Goal: Information Seeking & Learning: Find specific page/section

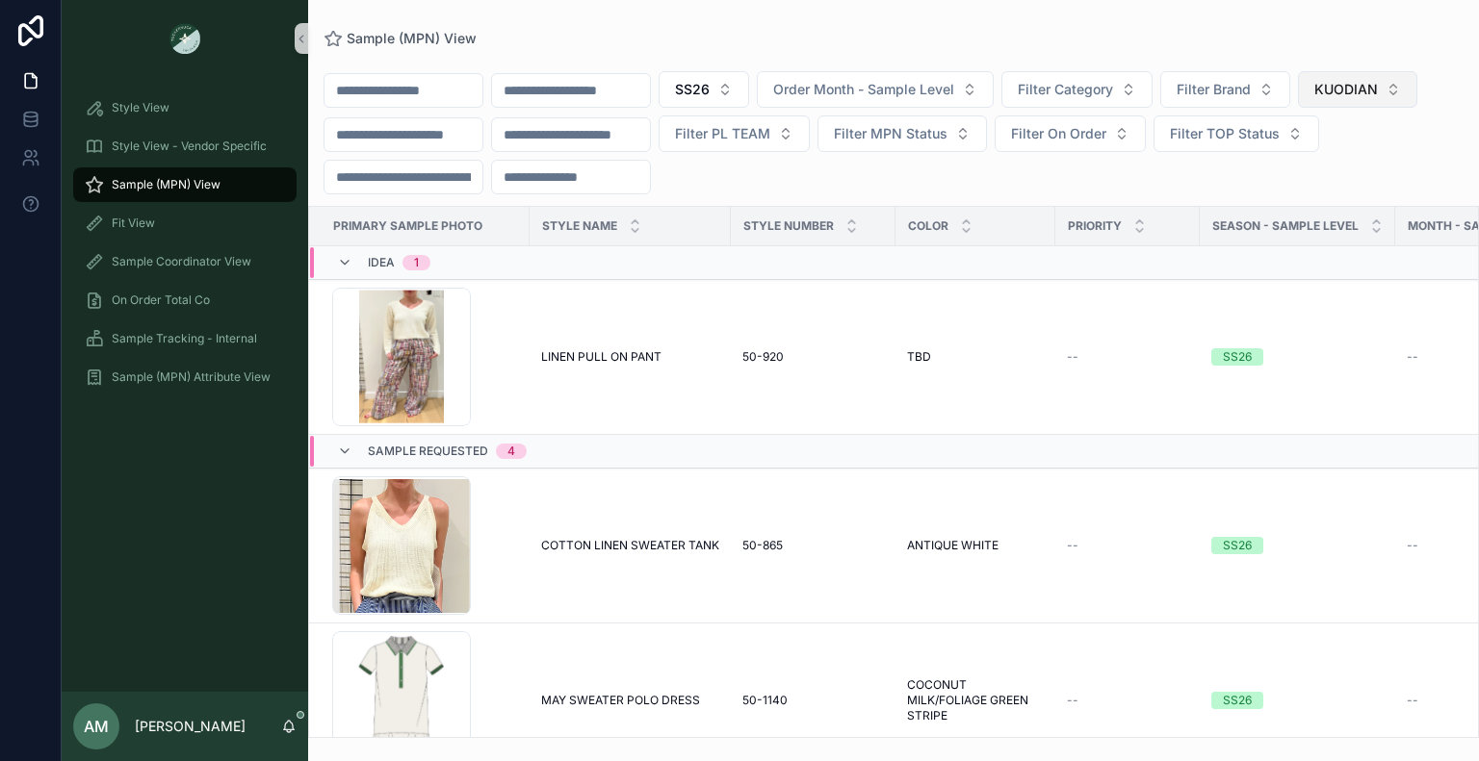
click at [1298, 108] on button "KUODIAN" at bounding box center [1357, 89] width 119 height 37
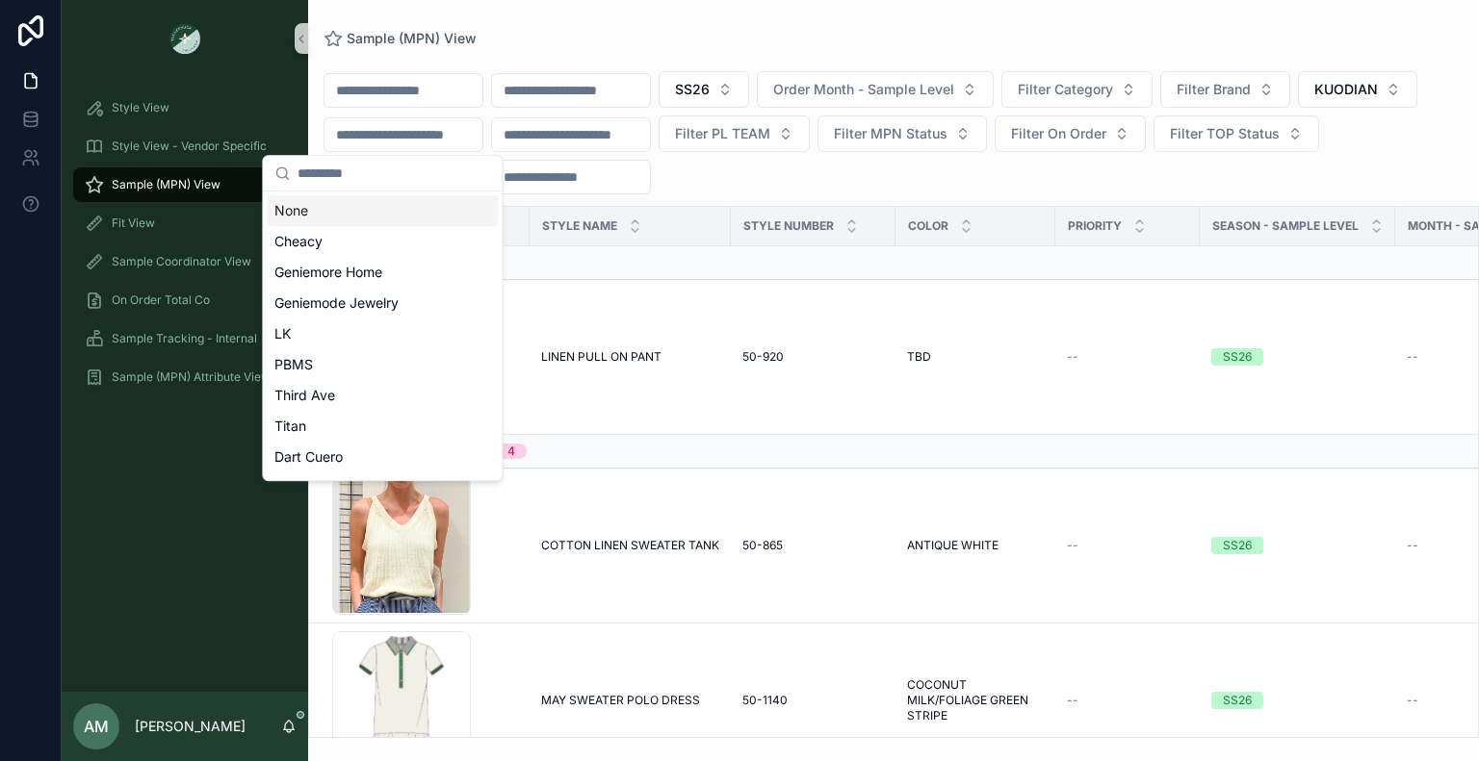
click at [394, 213] on div "None" at bounding box center [382, 210] width 231 height 31
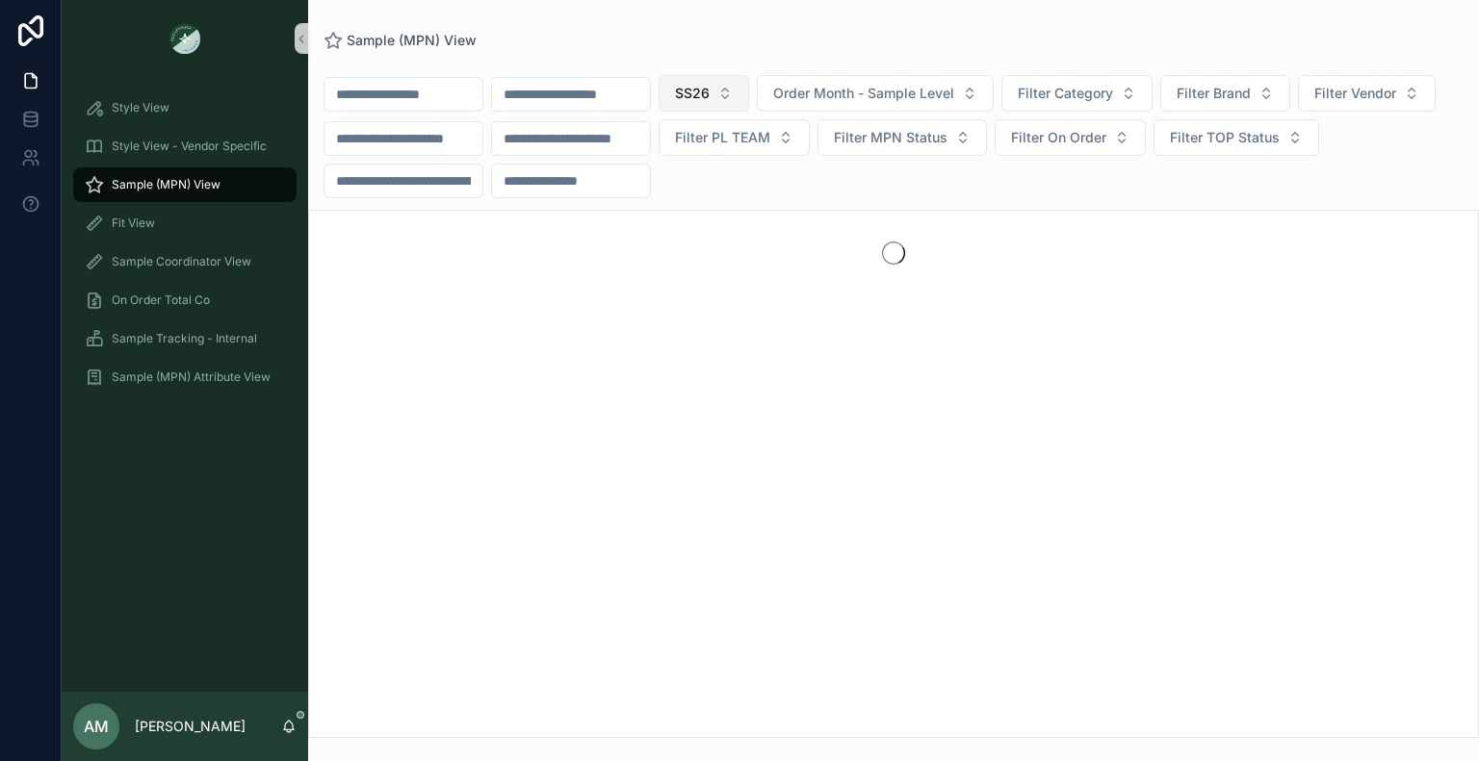
click at [749, 97] on button "SS26" at bounding box center [703, 93] width 90 height 37
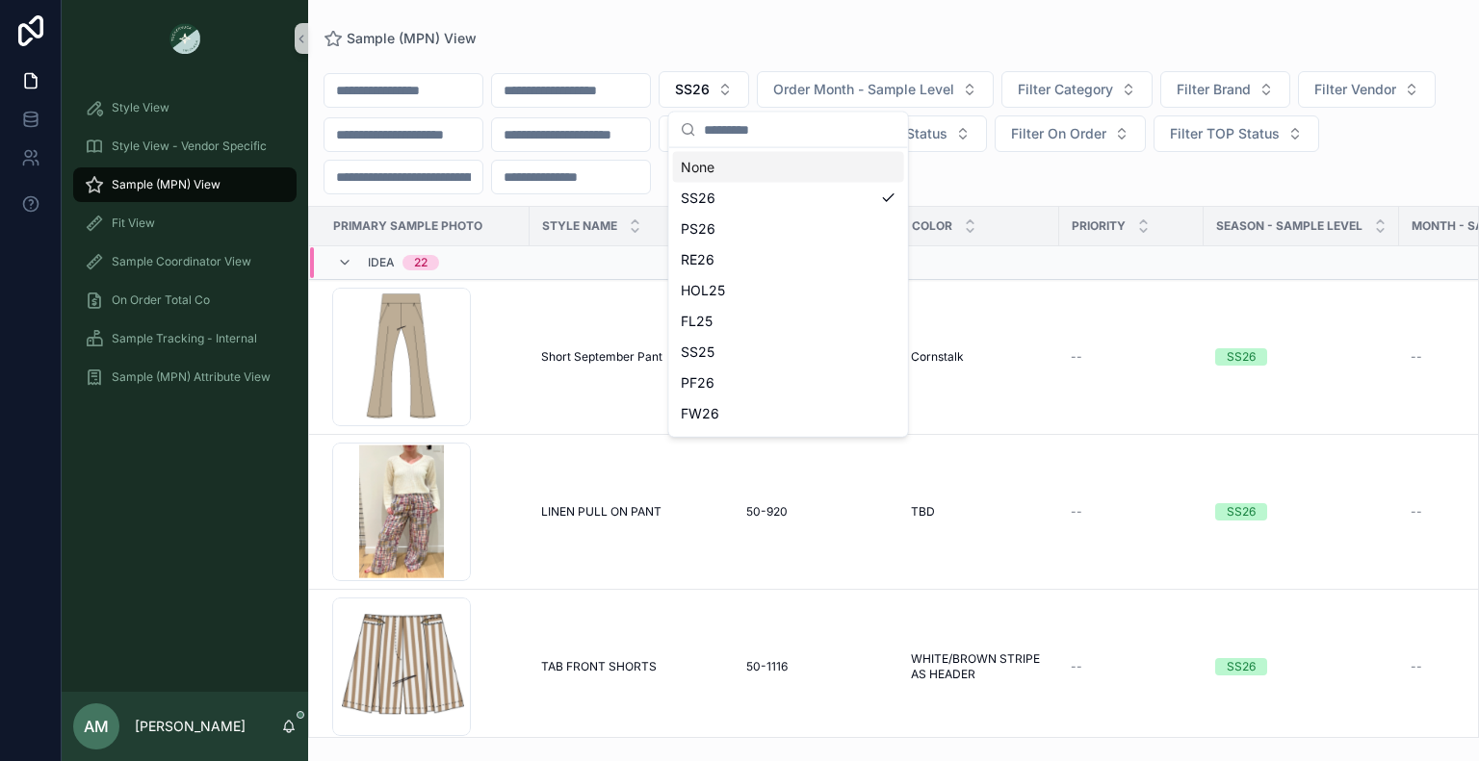
click at [784, 157] on div "None" at bounding box center [788, 167] width 231 height 31
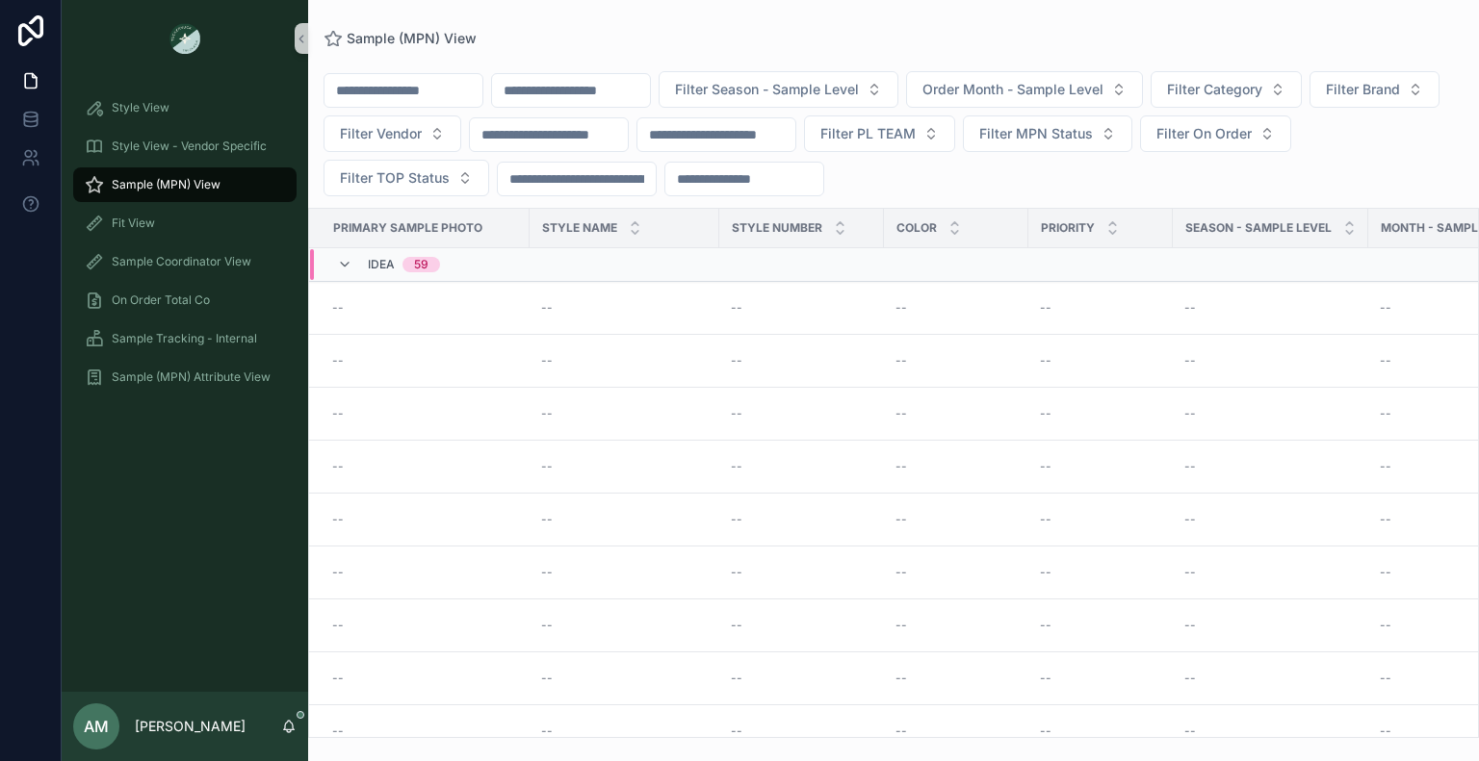
click at [594, 101] on input "scrollable content" at bounding box center [571, 90] width 158 height 27
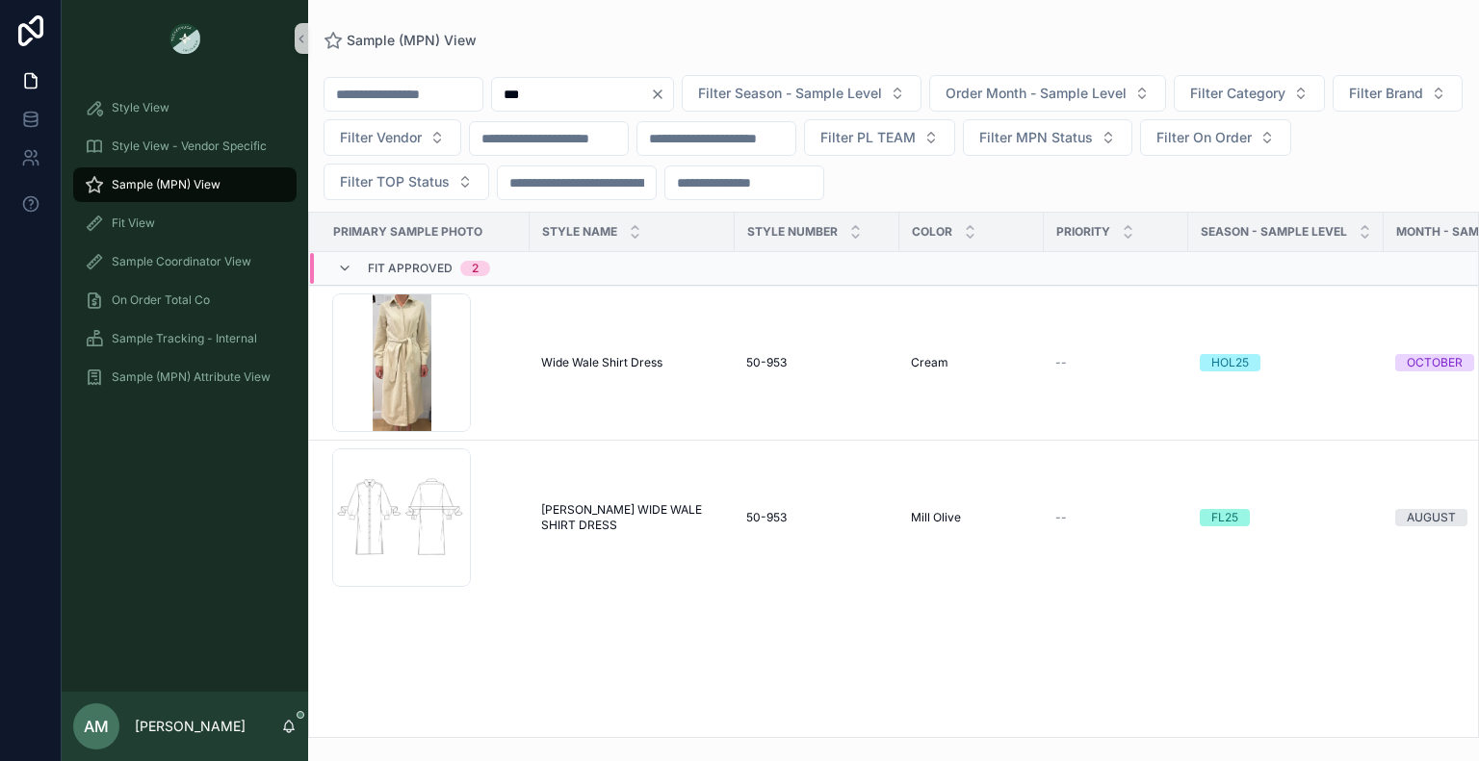
click at [603, 84] on input "***" at bounding box center [571, 94] width 158 height 27
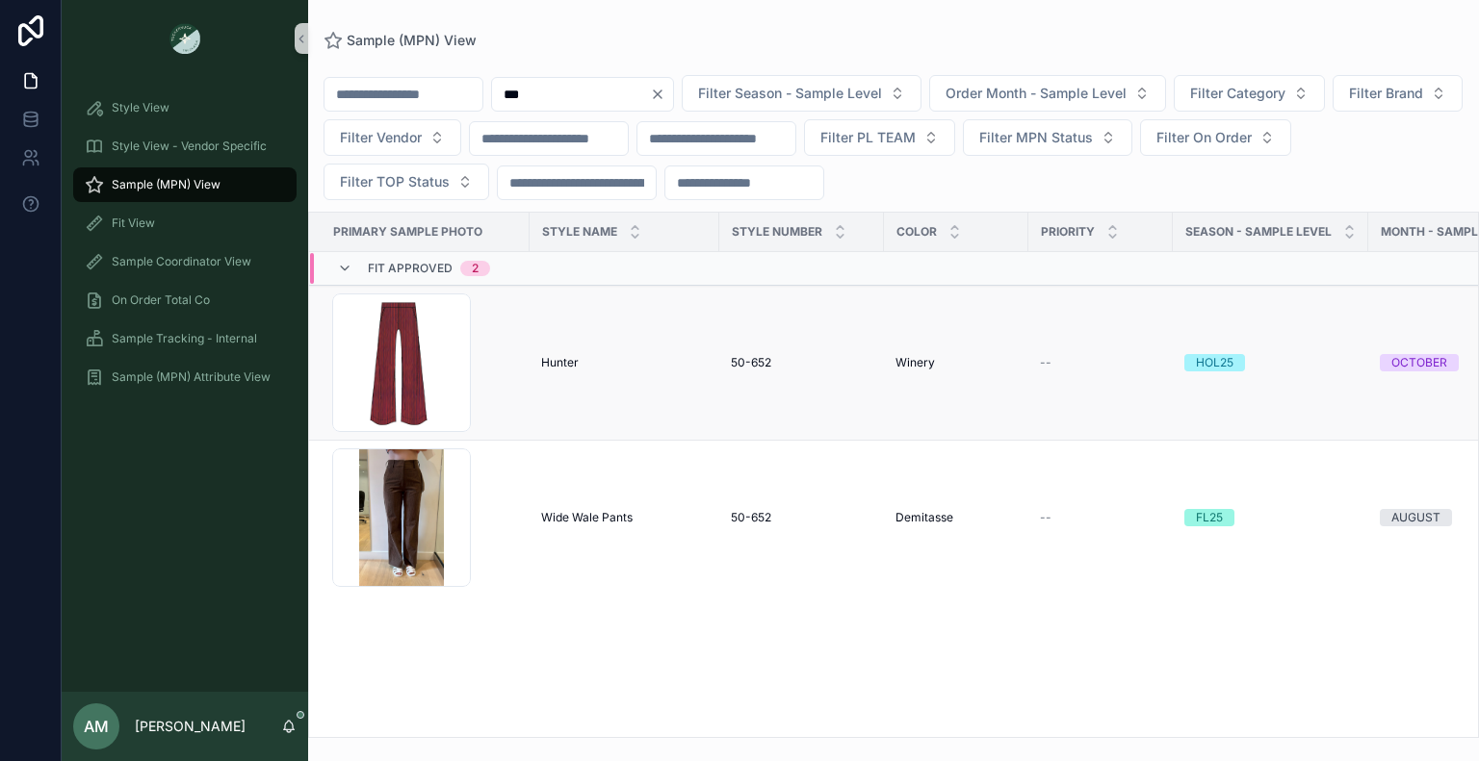
type input "***"
click at [567, 365] on span "Hunter" at bounding box center [560, 362] width 38 height 15
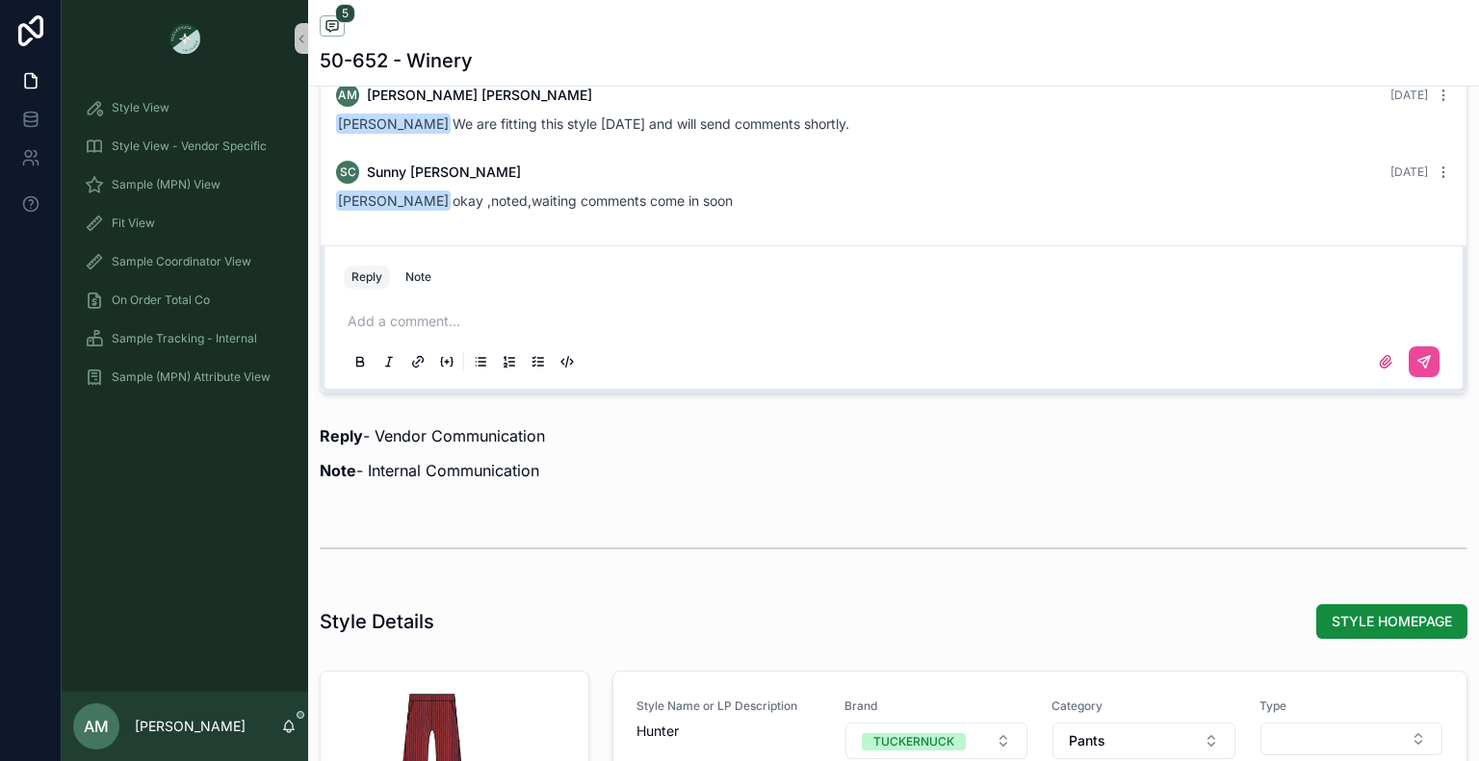
scroll to position [1444, 0]
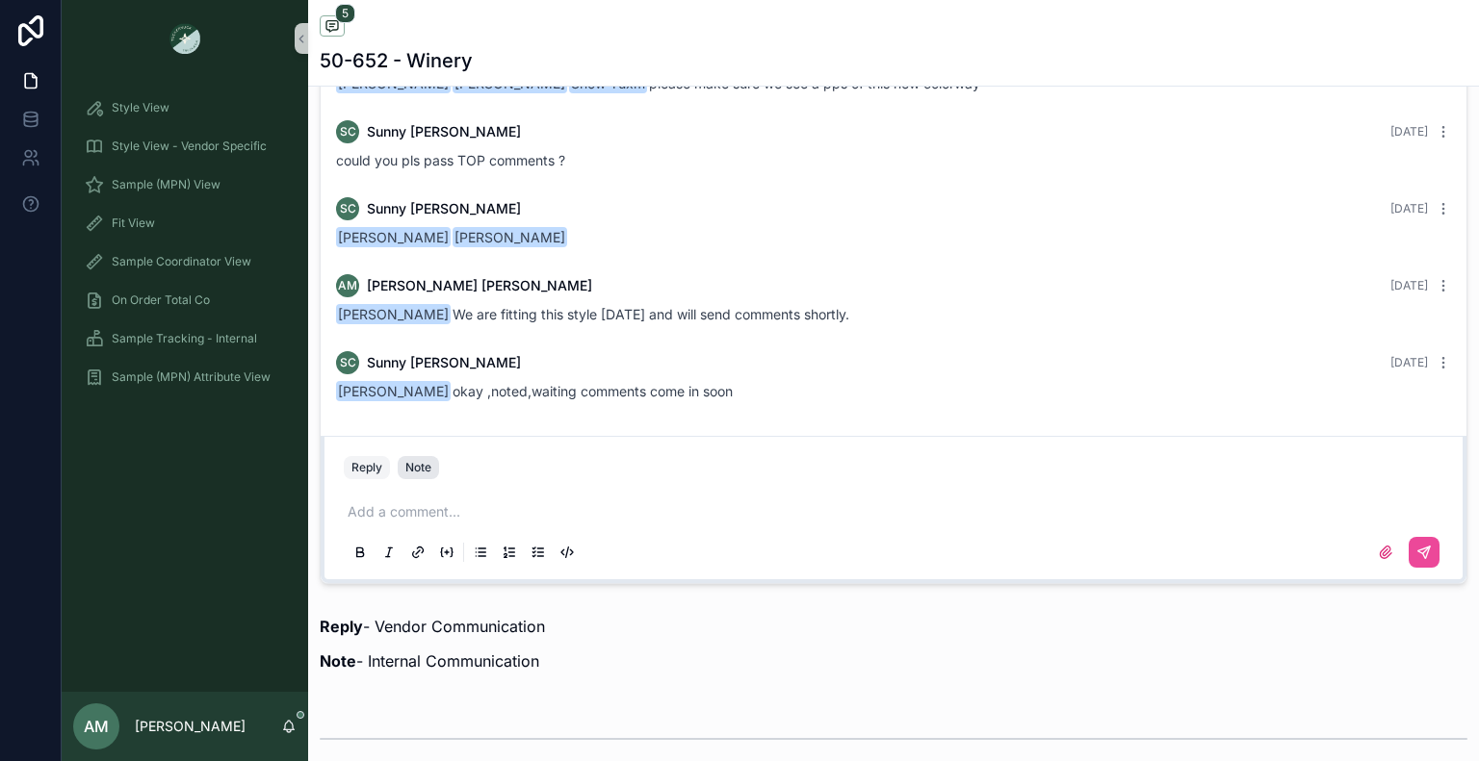
click at [421, 467] on div "Note" at bounding box center [418, 467] width 26 height 15
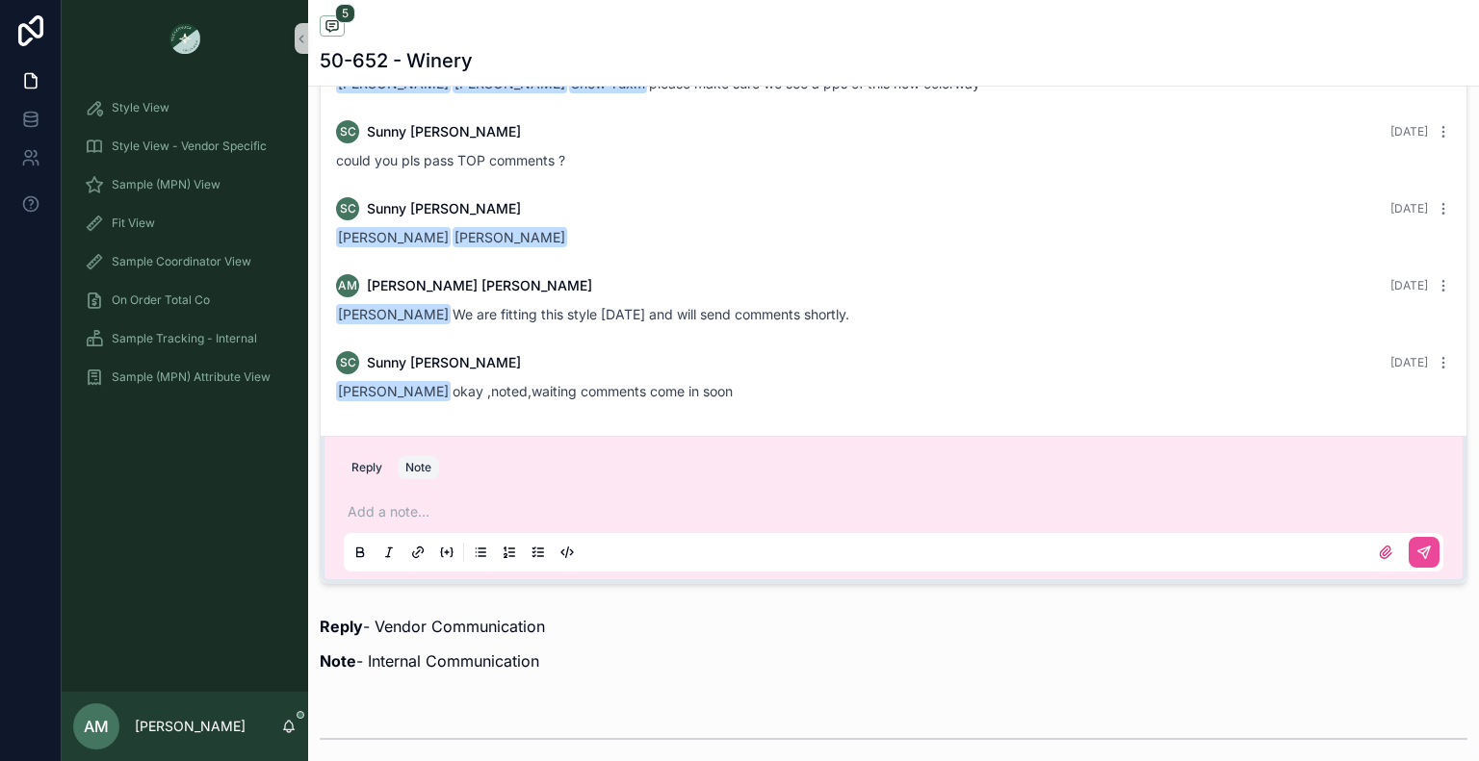
click at [459, 507] on p "scrollable content" at bounding box center [897, 512] width 1099 height 19
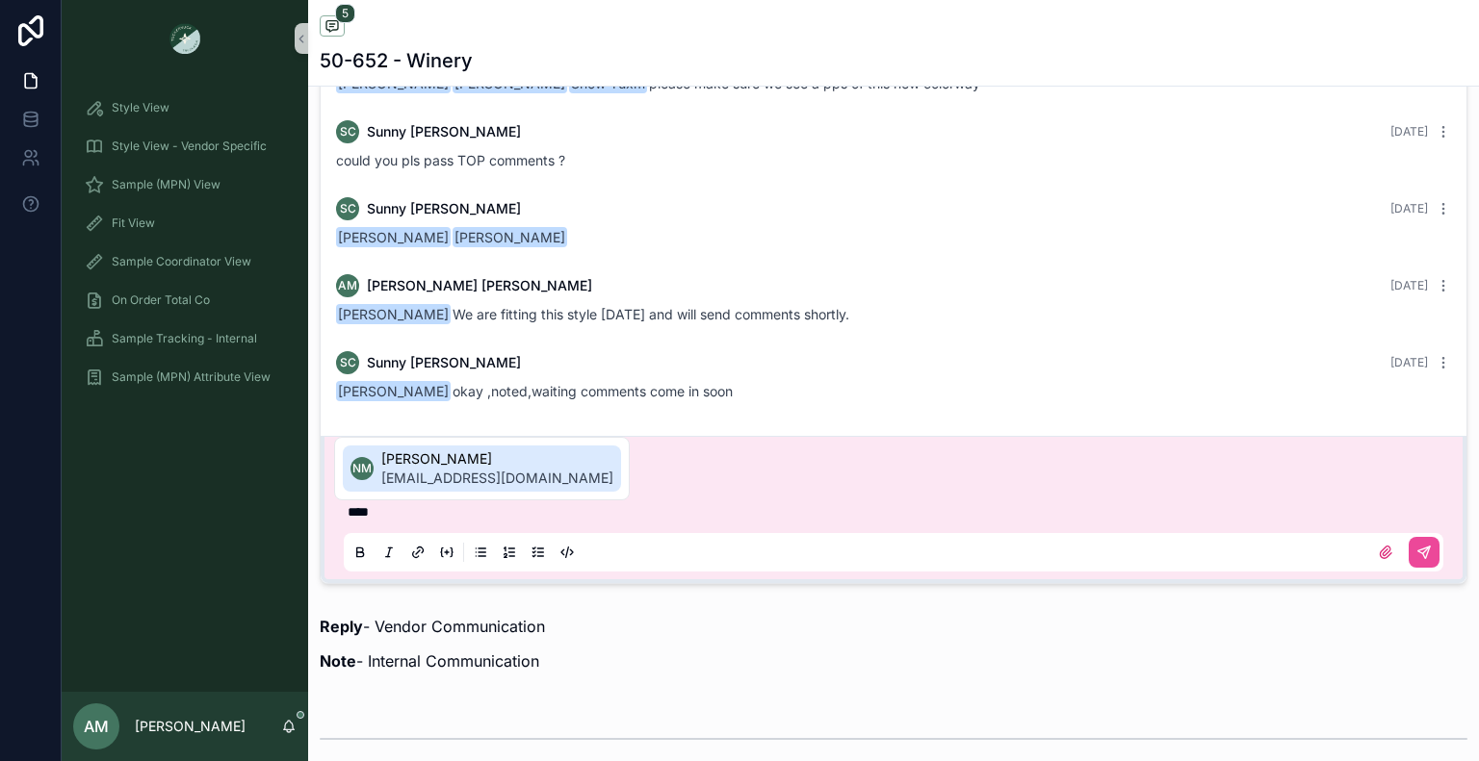
click at [459, 470] on span "[EMAIL_ADDRESS][DOMAIN_NAME]" at bounding box center [497, 478] width 232 height 19
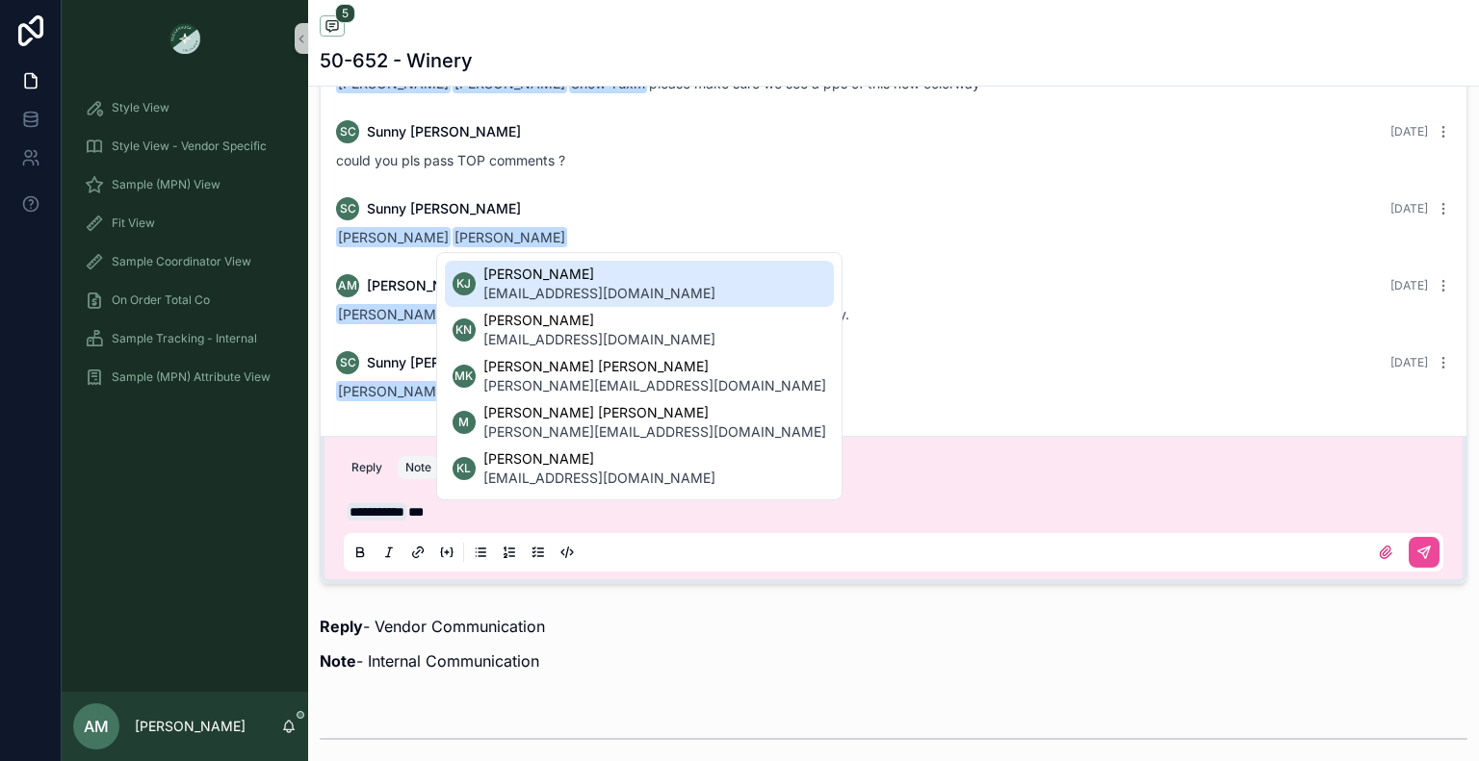
click at [540, 293] on span "[EMAIL_ADDRESS][DOMAIN_NAME]" at bounding box center [599, 293] width 232 height 19
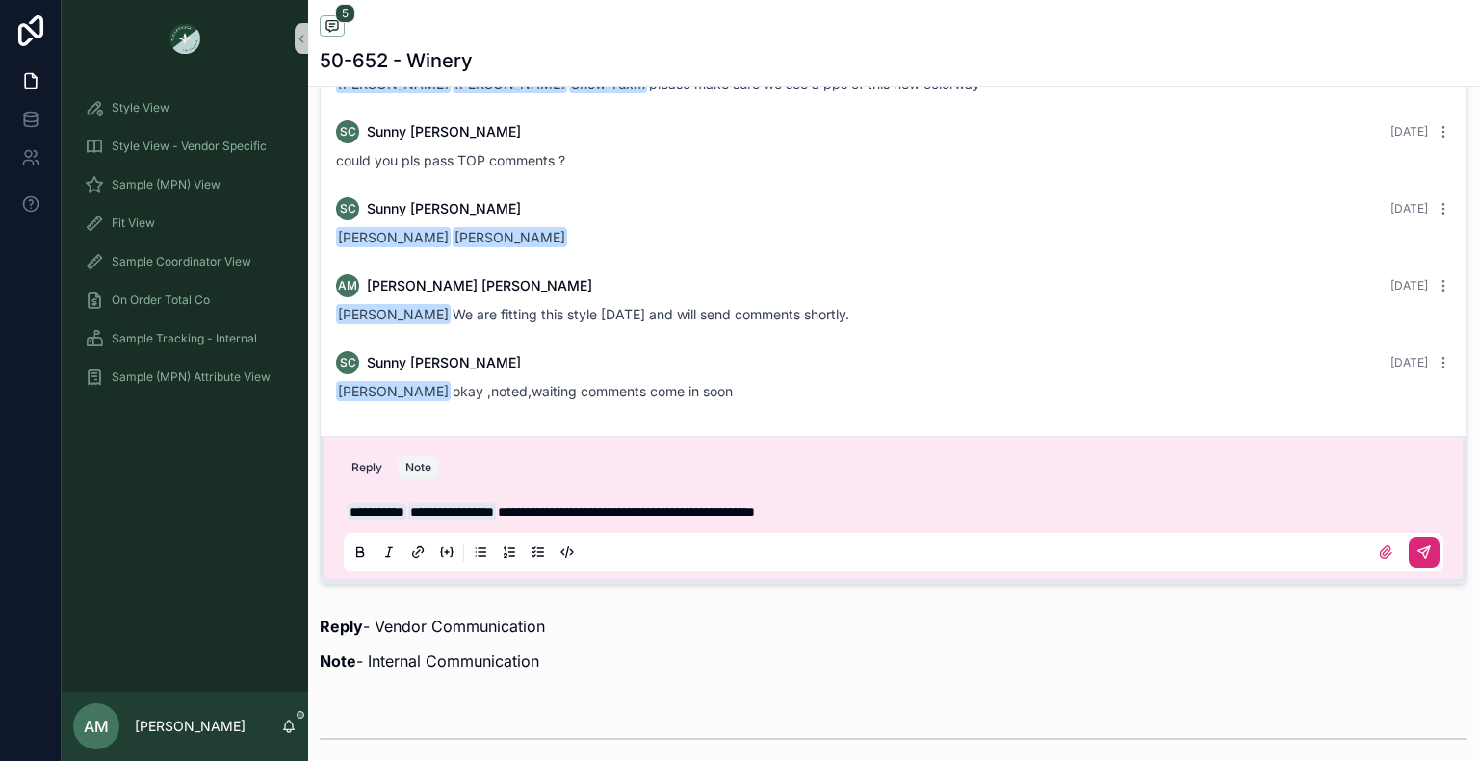
click at [1416, 545] on icon "scrollable content" at bounding box center [1423, 552] width 15 height 15
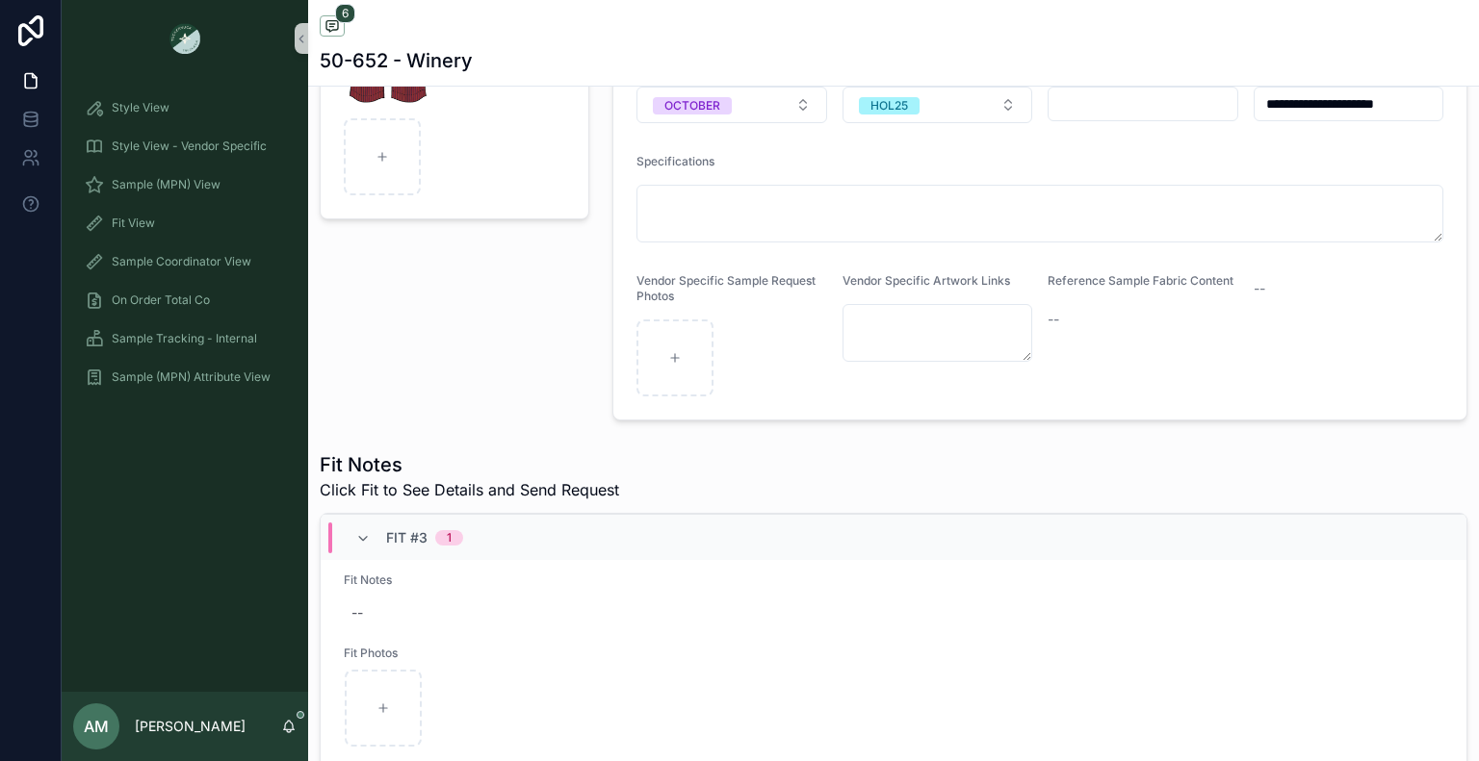
scroll to position [0, 0]
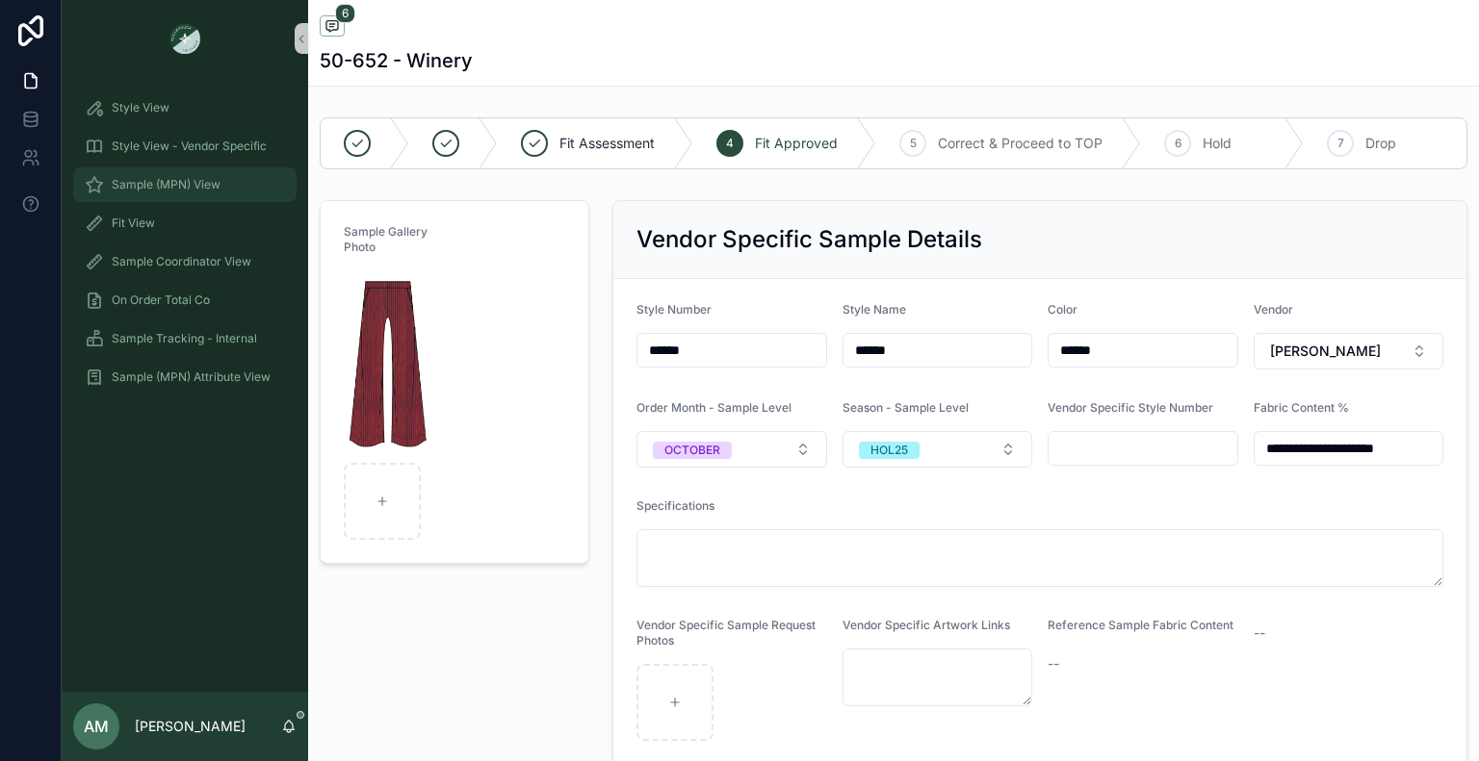
click at [206, 177] on span "Sample (MPN) View" at bounding box center [166, 184] width 109 height 15
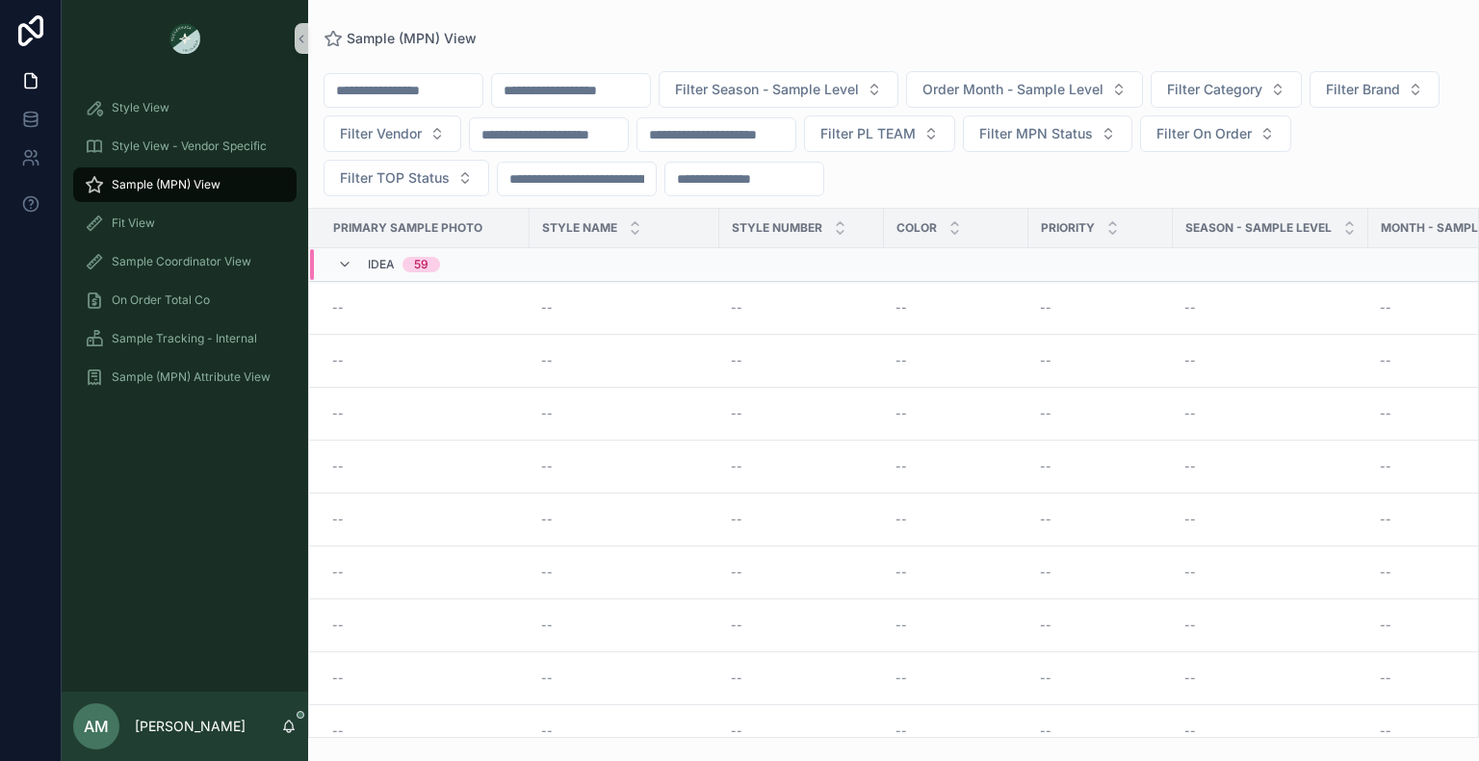
click at [601, 91] on input "scrollable content" at bounding box center [571, 90] width 158 height 27
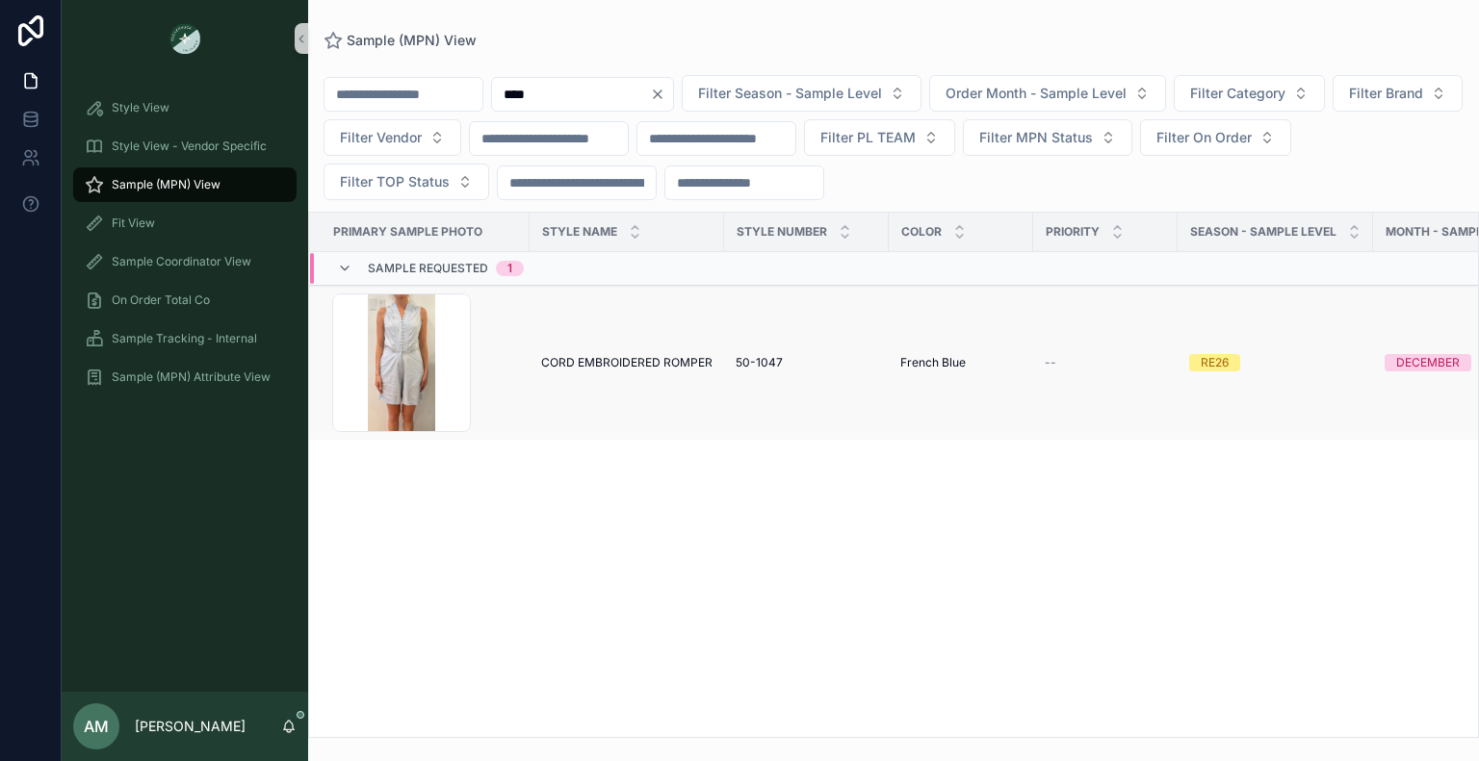
type input "****"
click at [633, 363] on span "CORD EMBROIDERED ROMPER" at bounding box center [626, 362] width 171 height 15
